Goal: Transaction & Acquisition: Download file/media

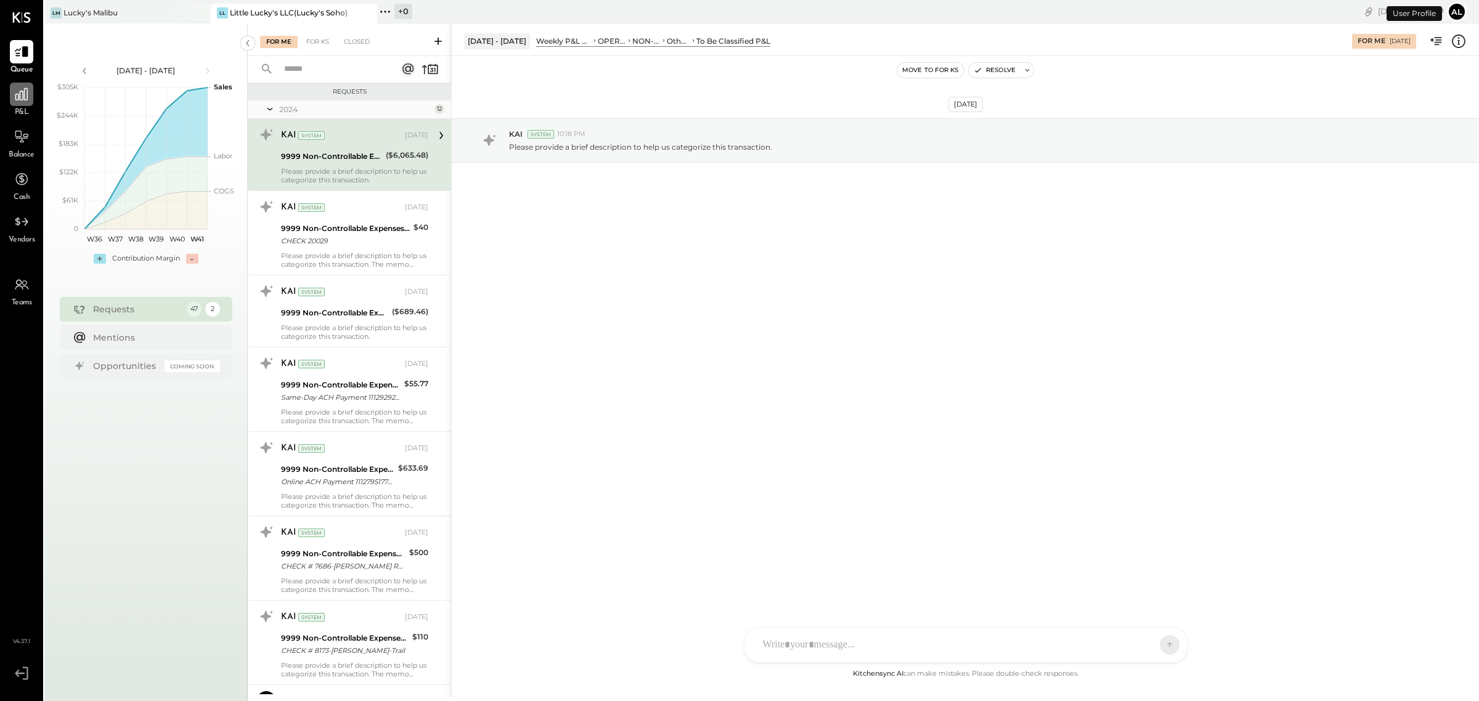
click at [20, 99] on icon at bounding box center [22, 94] width 16 height 16
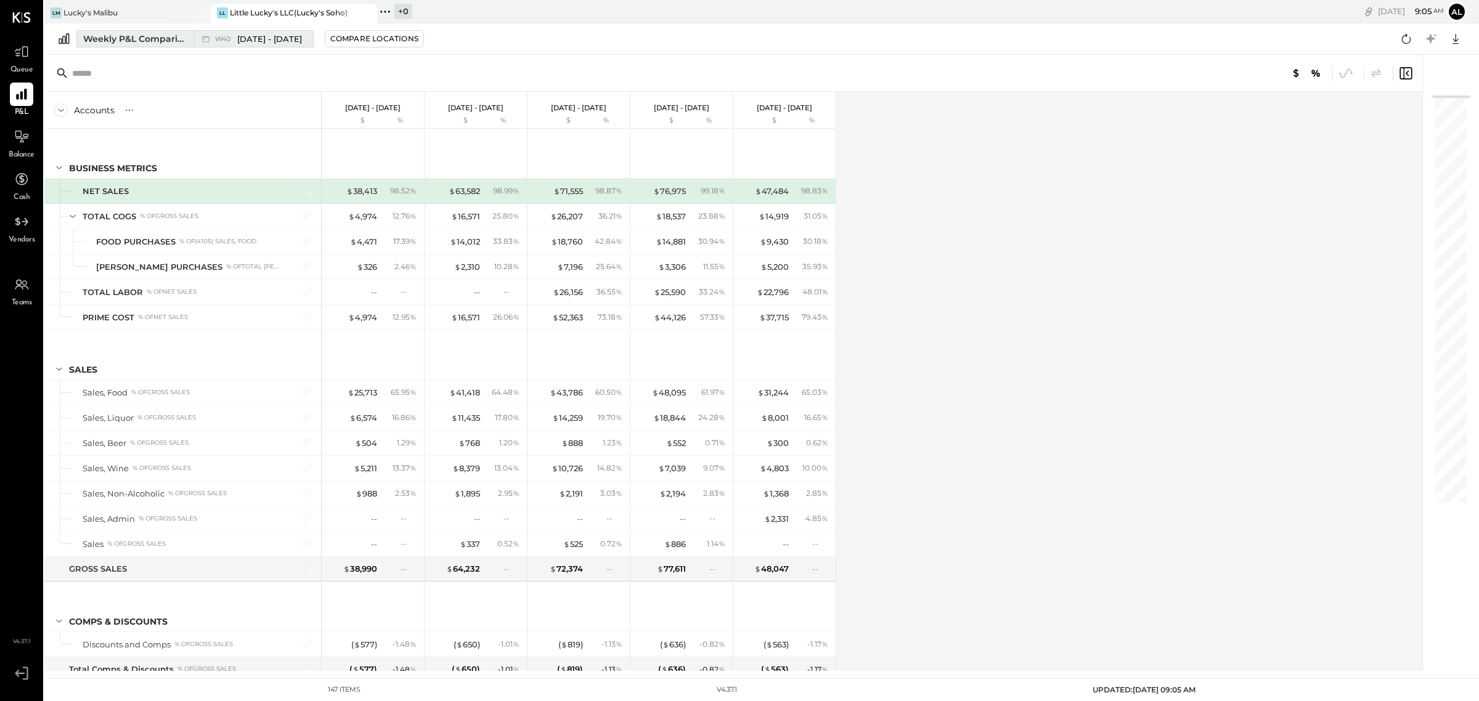
click at [194, 33] on div "W40 [DATE] - [DATE]" at bounding box center [250, 39] width 113 height 16
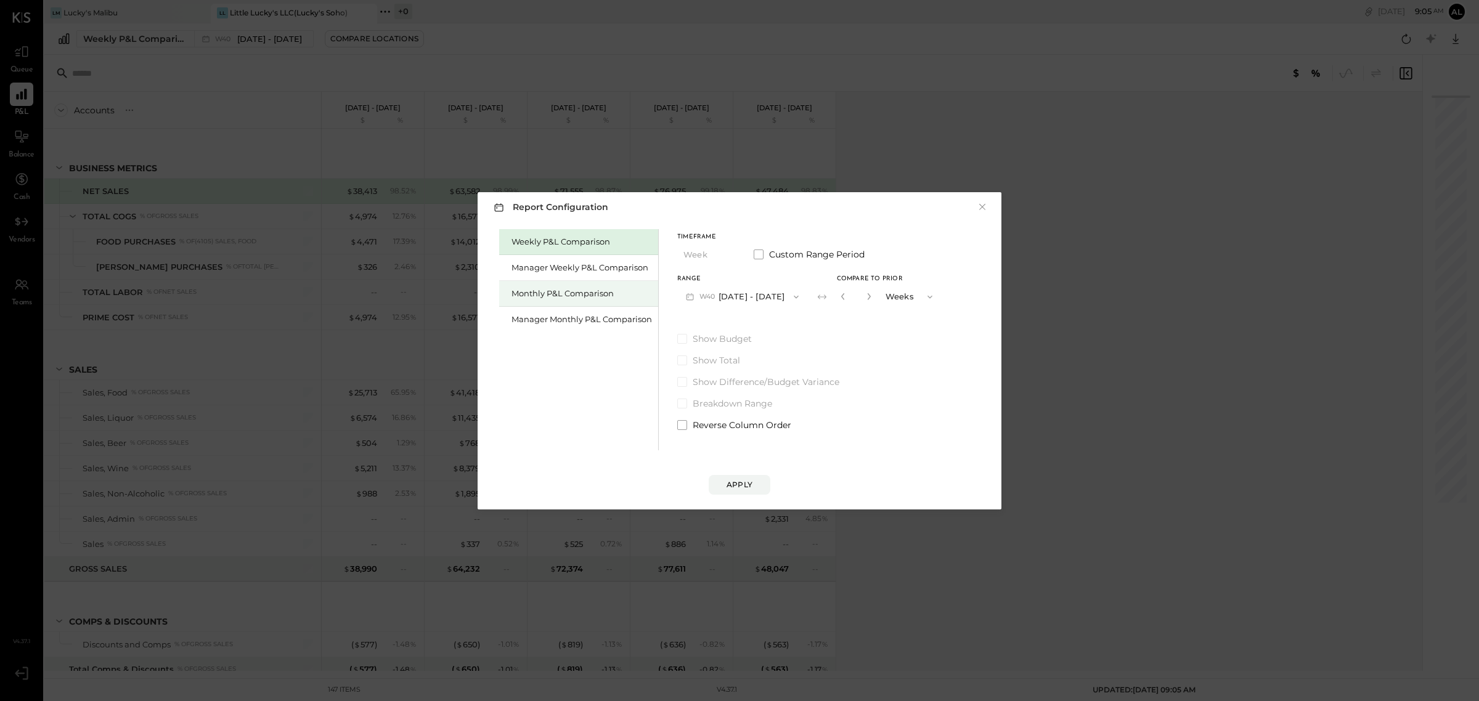
click at [580, 287] on div "Monthly P&L Comparison" at bounding box center [578, 294] width 159 height 26
click at [716, 248] on button "Month" at bounding box center [708, 254] width 62 height 23
click at [935, 325] on div "Weekly P&L Comparison Manager Weekly P&L Comparison Monthly P&L Comparison Mana…" at bounding box center [739, 338] width 499 height 224
click at [783, 296] on span "button" at bounding box center [791, 297] width 16 height 10
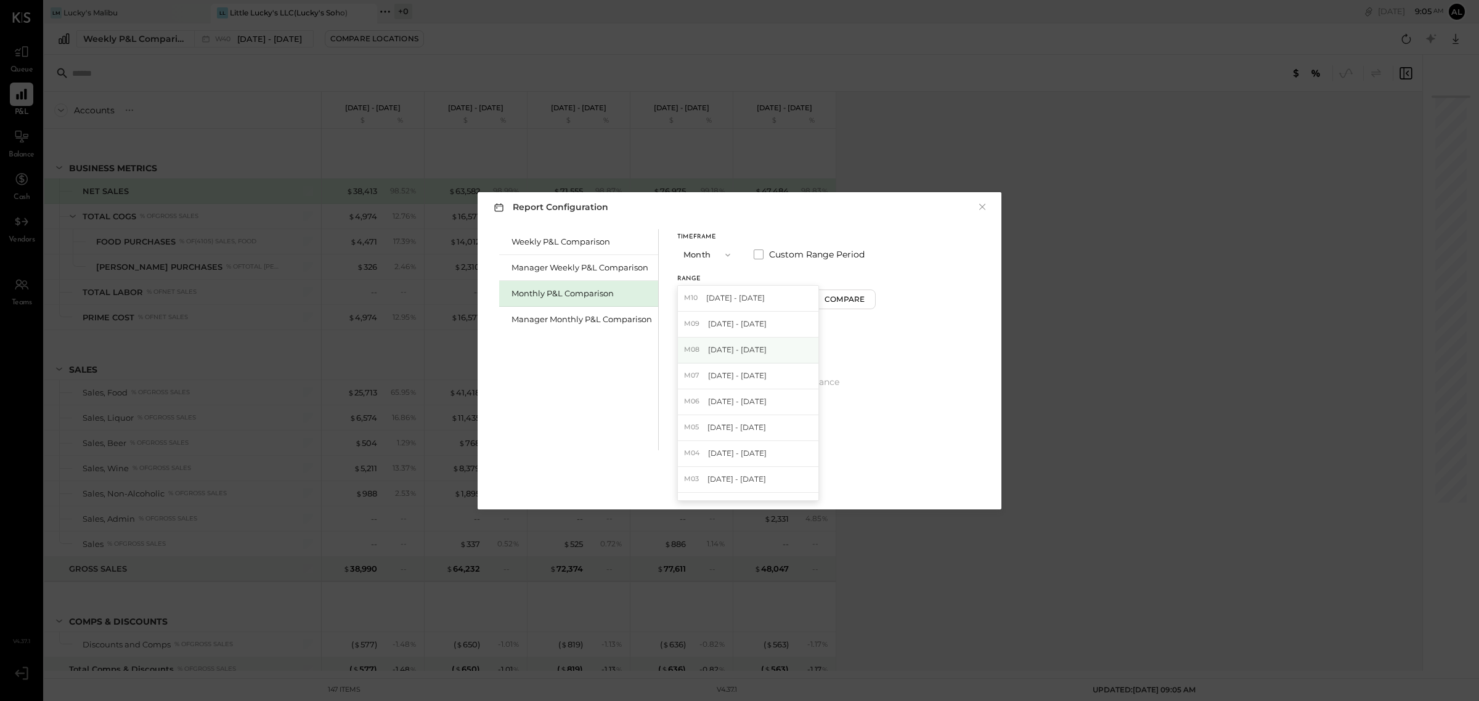
click at [775, 342] on div "M08 [DATE] - [DATE]" at bounding box center [748, 351] width 140 height 26
click at [749, 481] on div "Apply" at bounding box center [740, 484] width 26 height 10
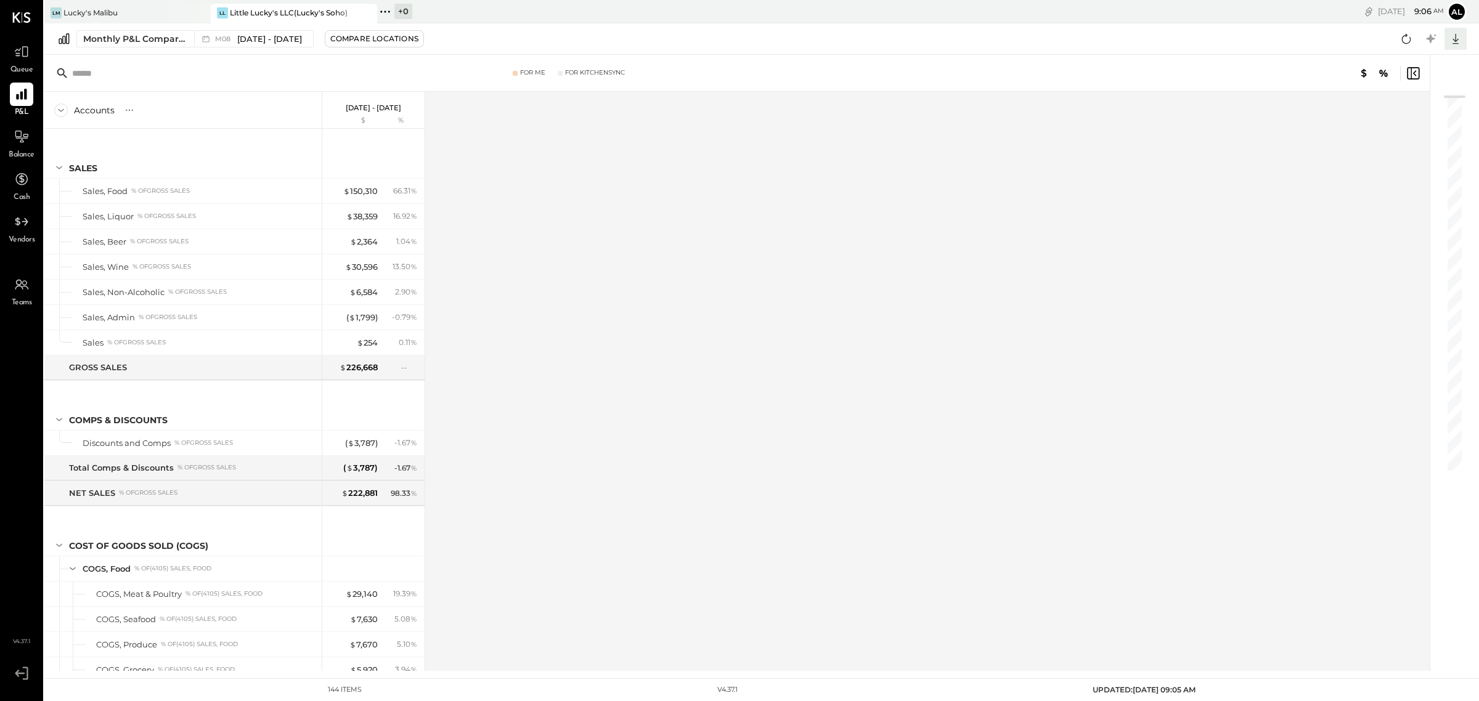
click at [1451, 34] on icon at bounding box center [1455, 39] width 16 height 16
click at [1400, 103] on div "Excel" at bounding box center [1417, 111] width 99 height 26
